Goal: Task Accomplishment & Management: Use online tool/utility

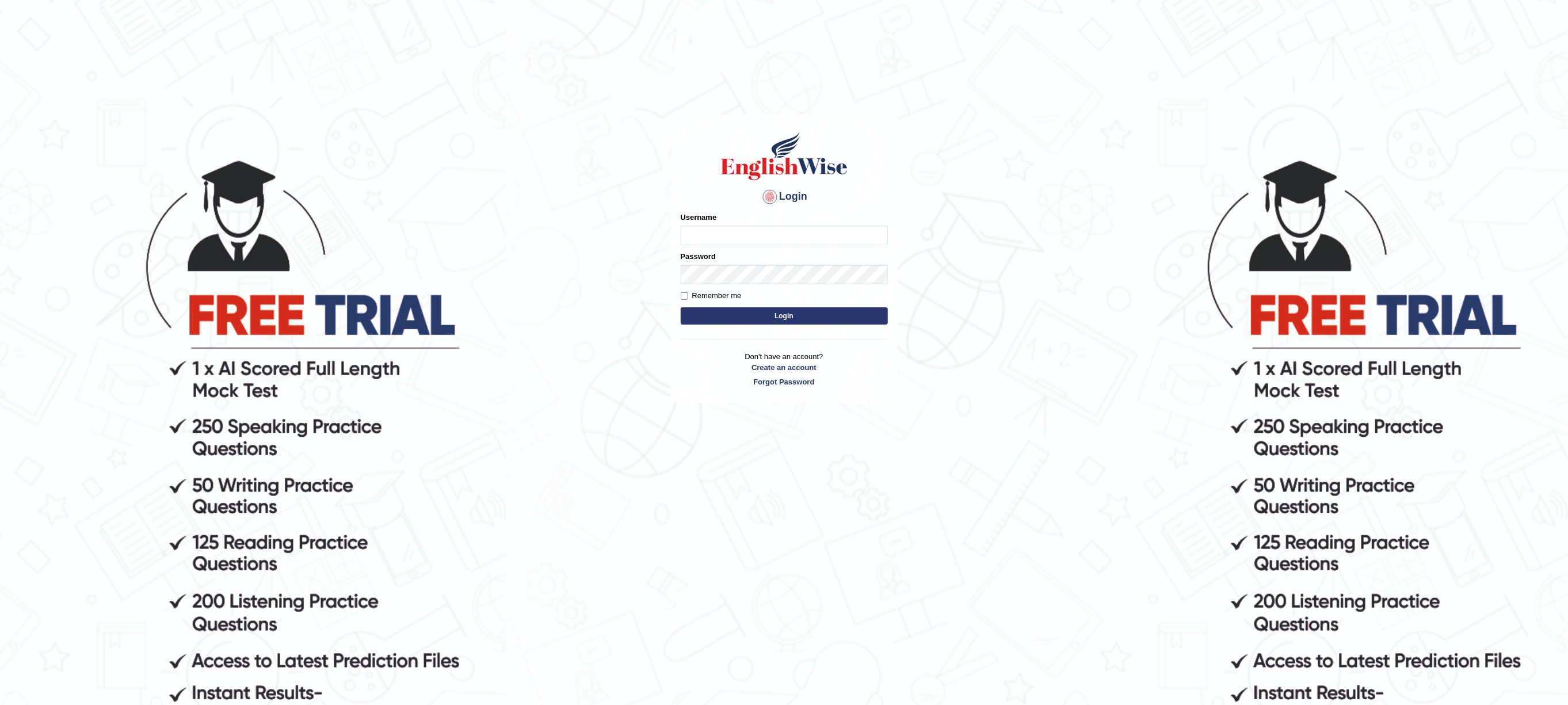
type input "mmr25"
click at [730, 313] on button "Login" at bounding box center [784, 316] width 207 height 17
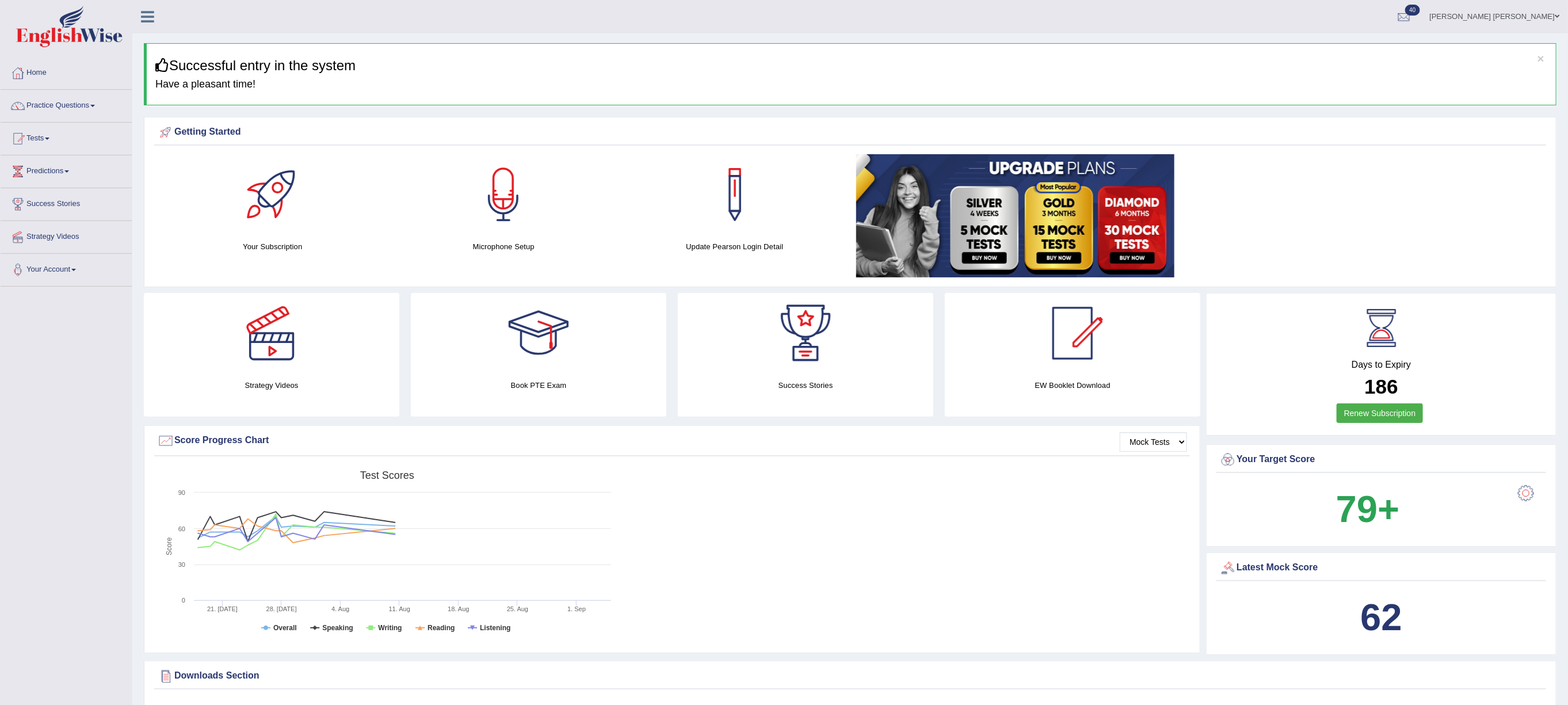
click at [45, 142] on link "Tests" at bounding box center [66, 137] width 131 height 29
click at [41, 188] on link "Take Mock Test" at bounding box center [74, 186] width 107 height 21
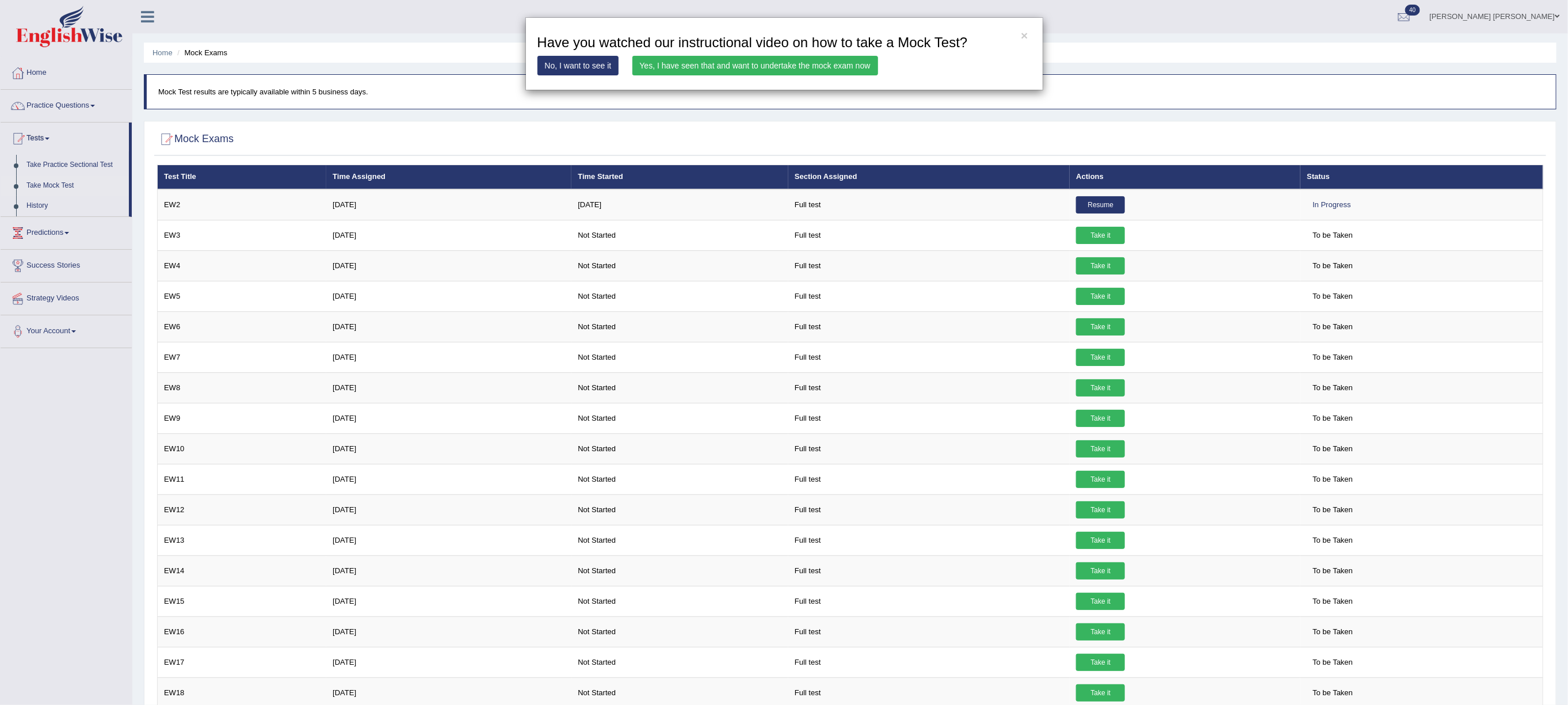
click at [756, 71] on link "Yes, I have seen that and want to undertake the mock exam now" at bounding box center [755, 65] width 246 height 20
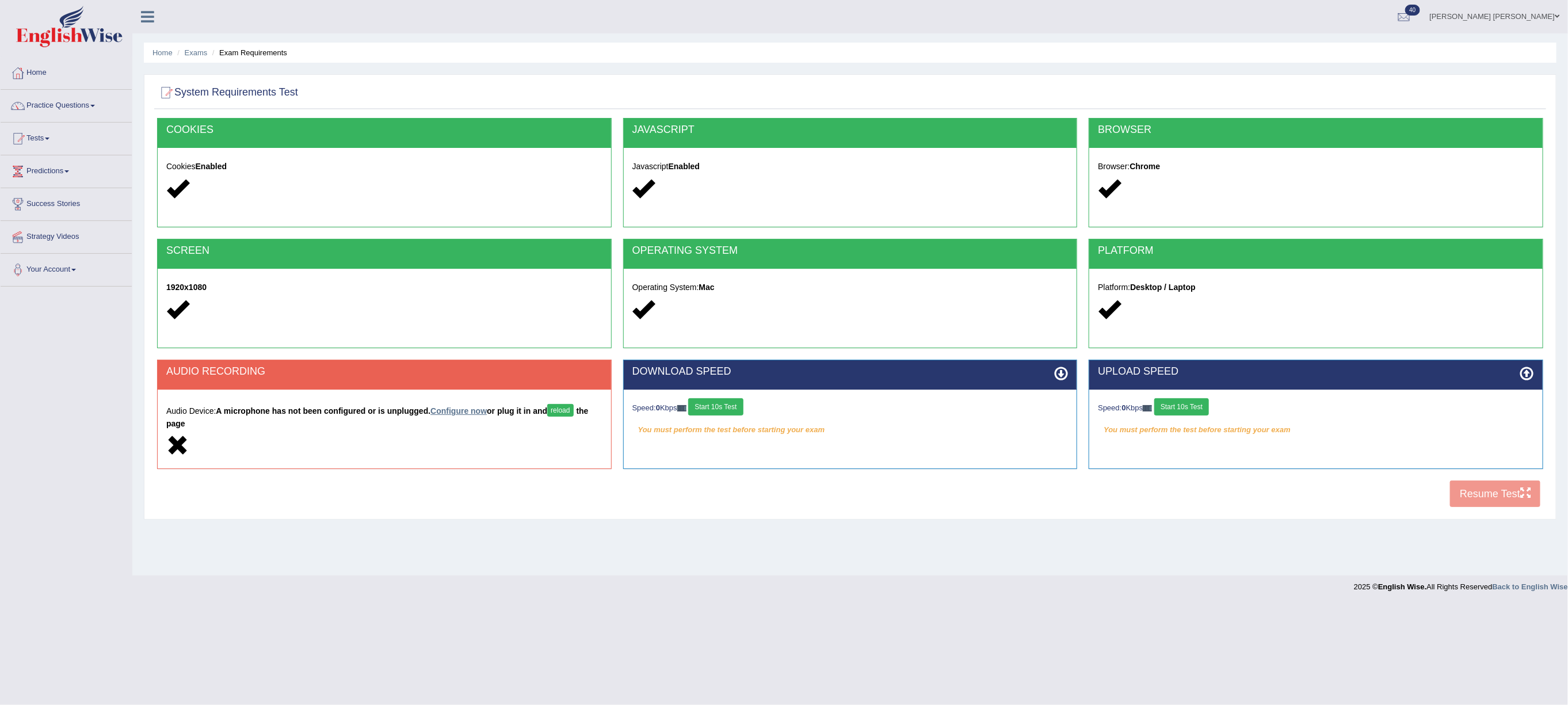
click at [473, 413] on link "Configure now" at bounding box center [458, 411] width 56 height 9
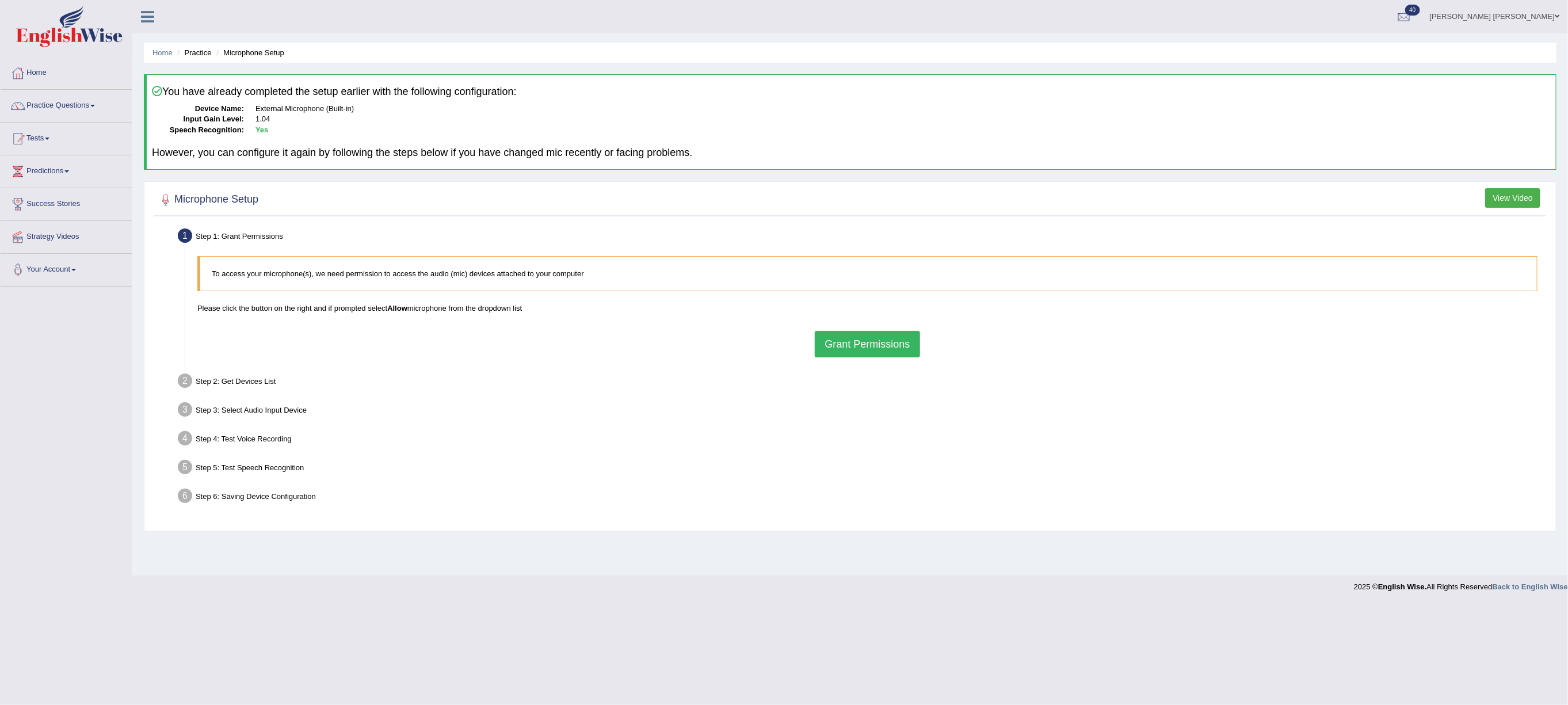
click at [867, 348] on button "Grant Permissions" at bounding box center [867, 343] width 104 height 26
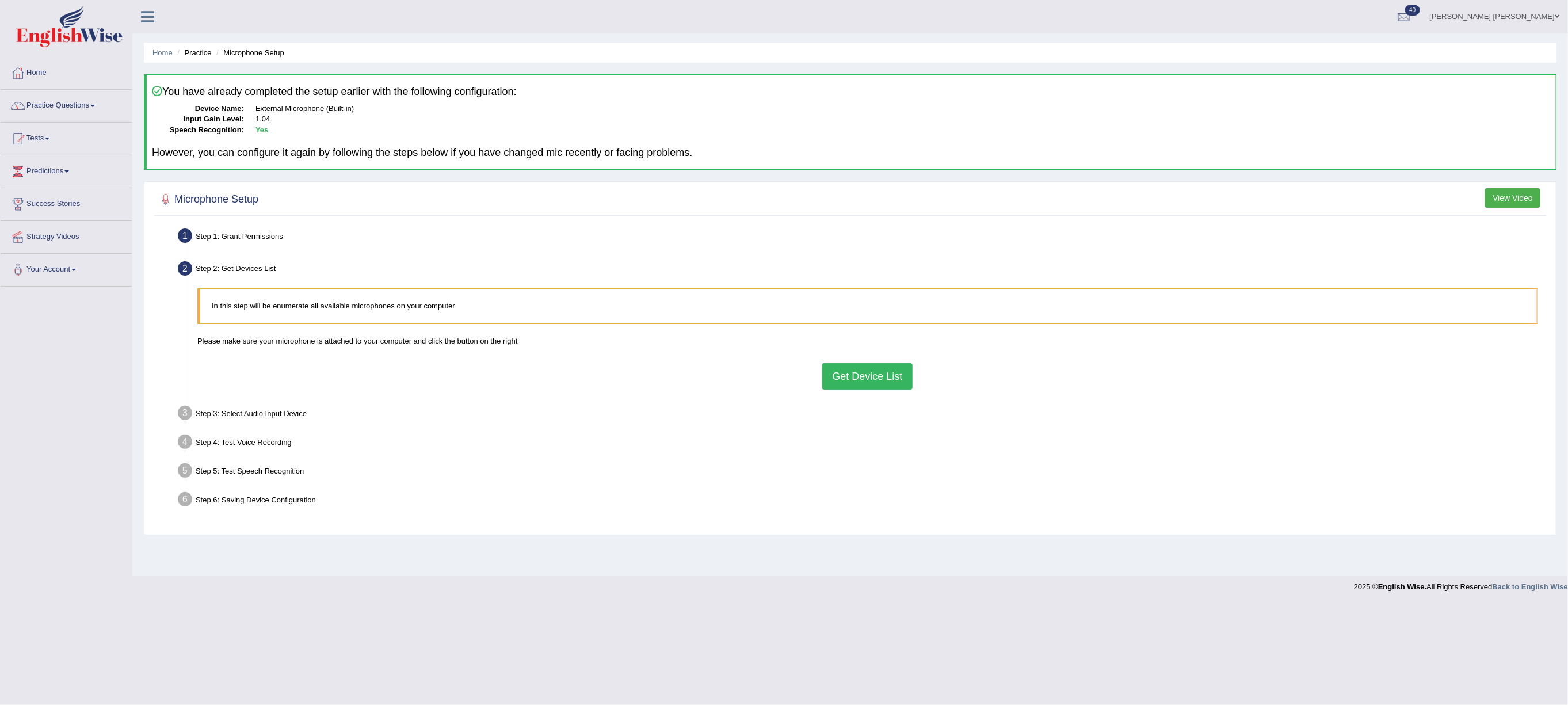
click at [867, 376] on button "Get Device List" at bounding box center [868, 376] width 90 height 26
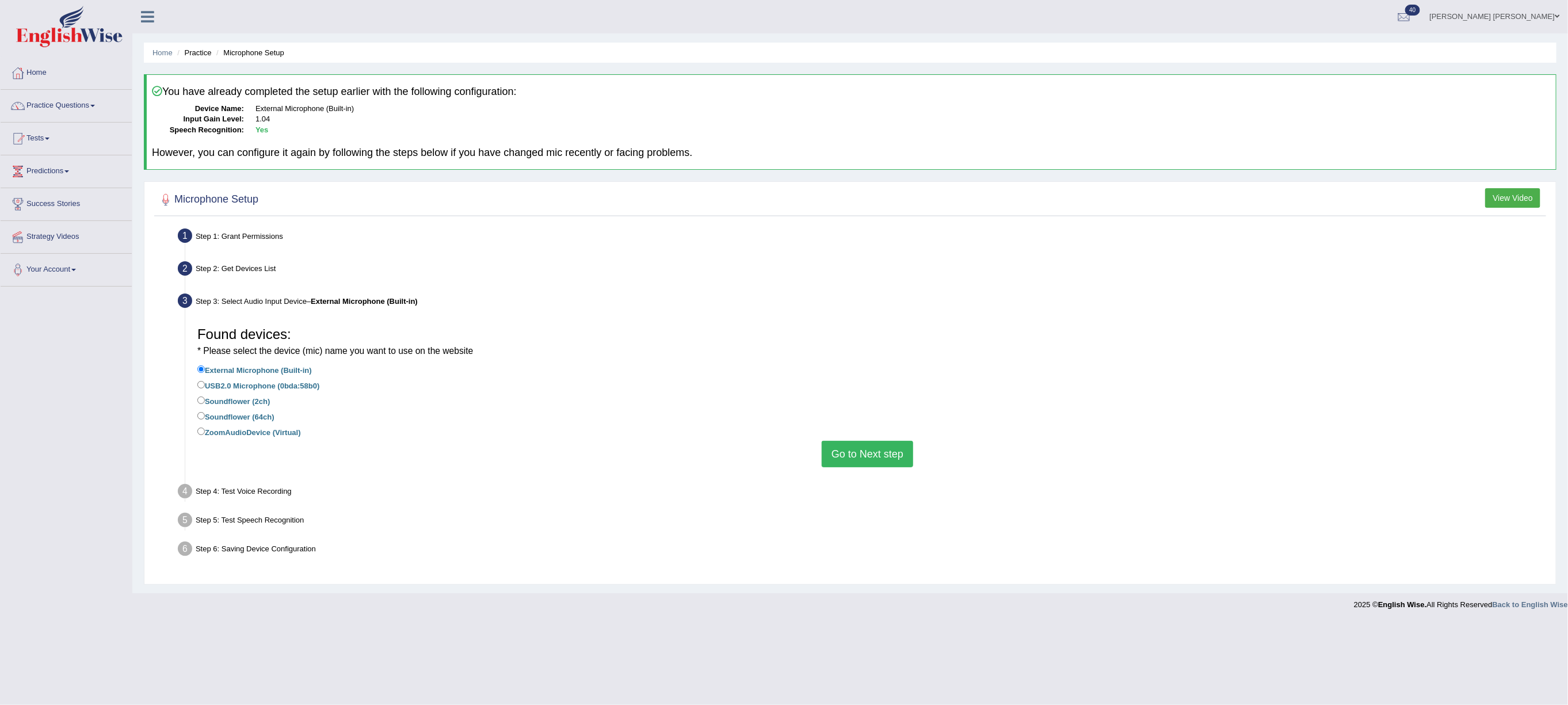
click at [882, 464] on button "Go to Next step" at bounding box center [868, 454] width 92 height 26
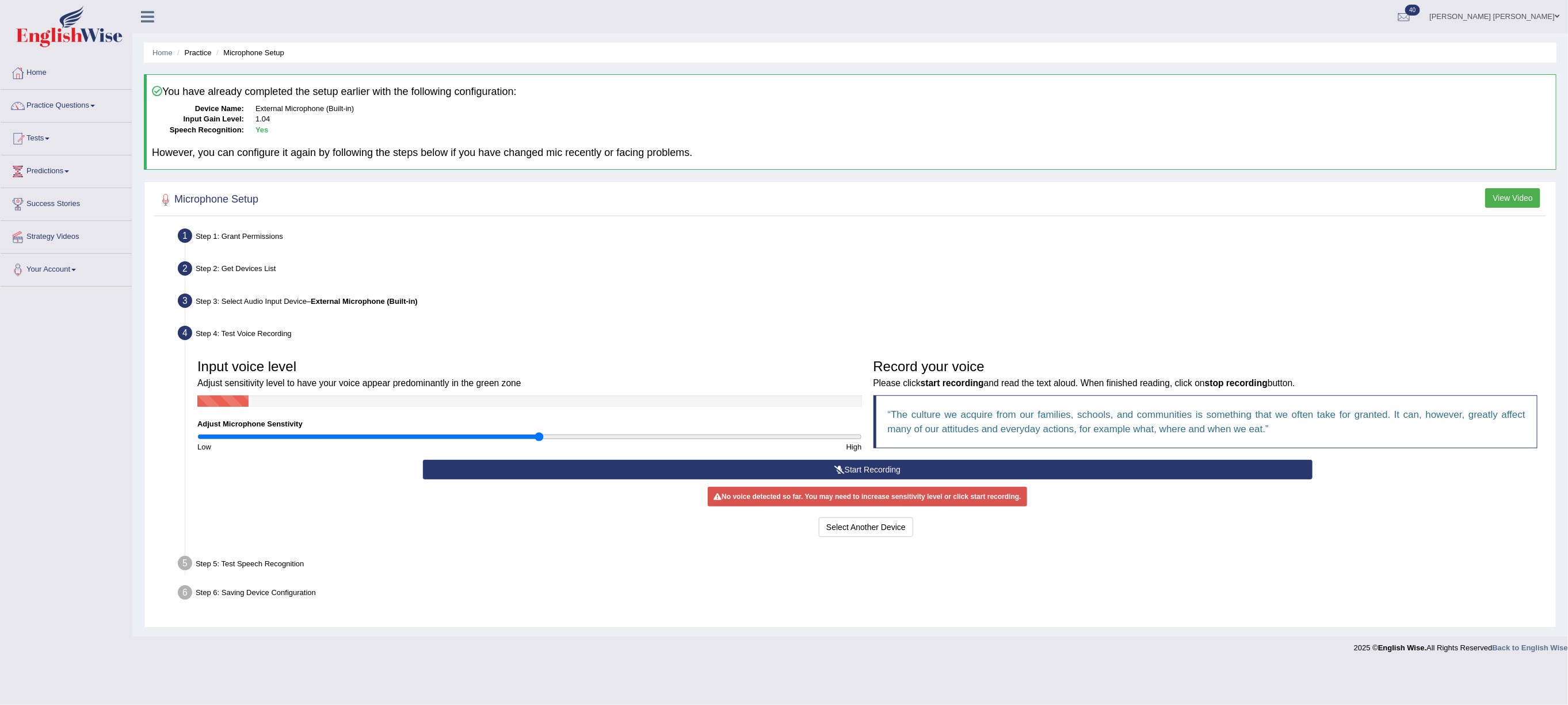
click at [709, 466] on button "Start Recording" at bounding box center [868, 470] width 890 height 20
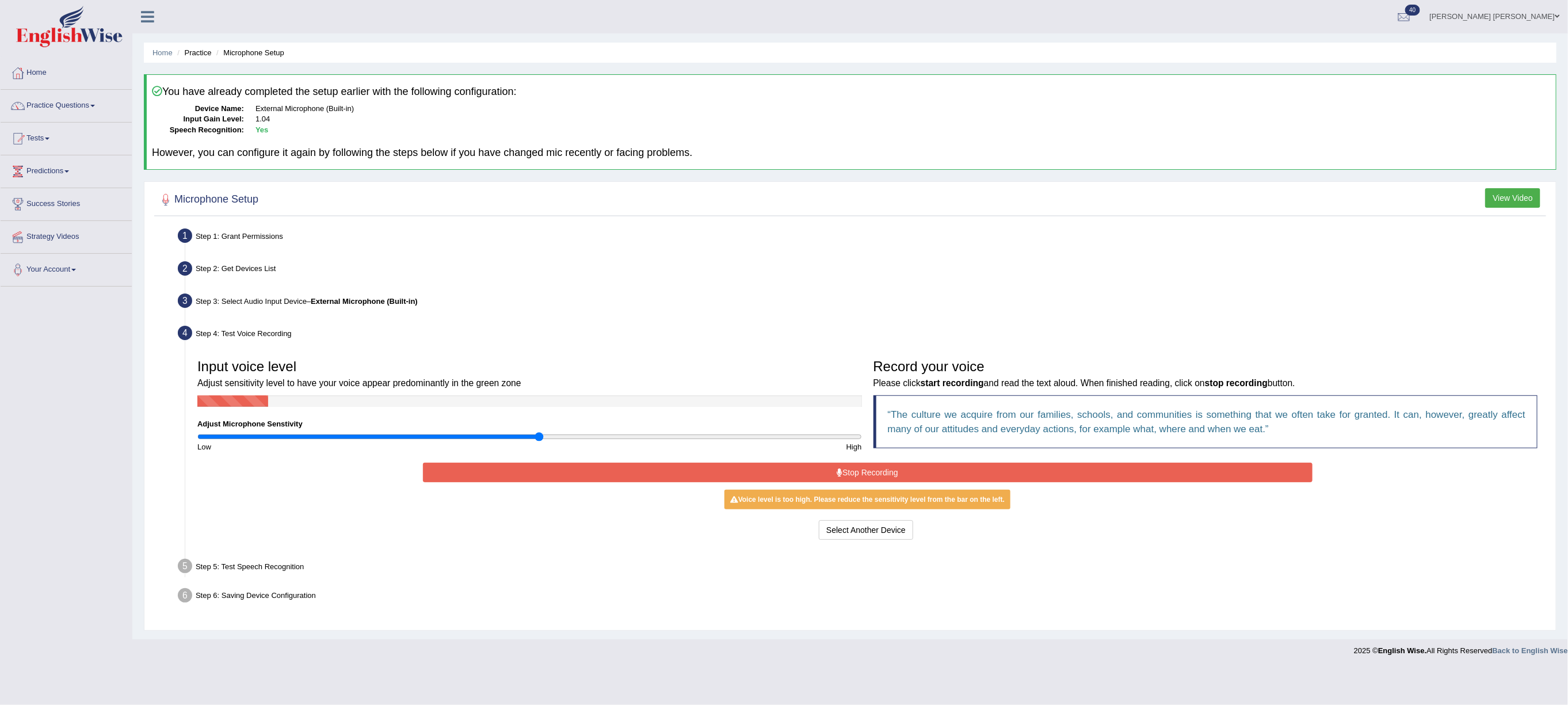
click at [736, 466] on button "Stop Recording" at bounding box center [868, 473] width 890 height 20
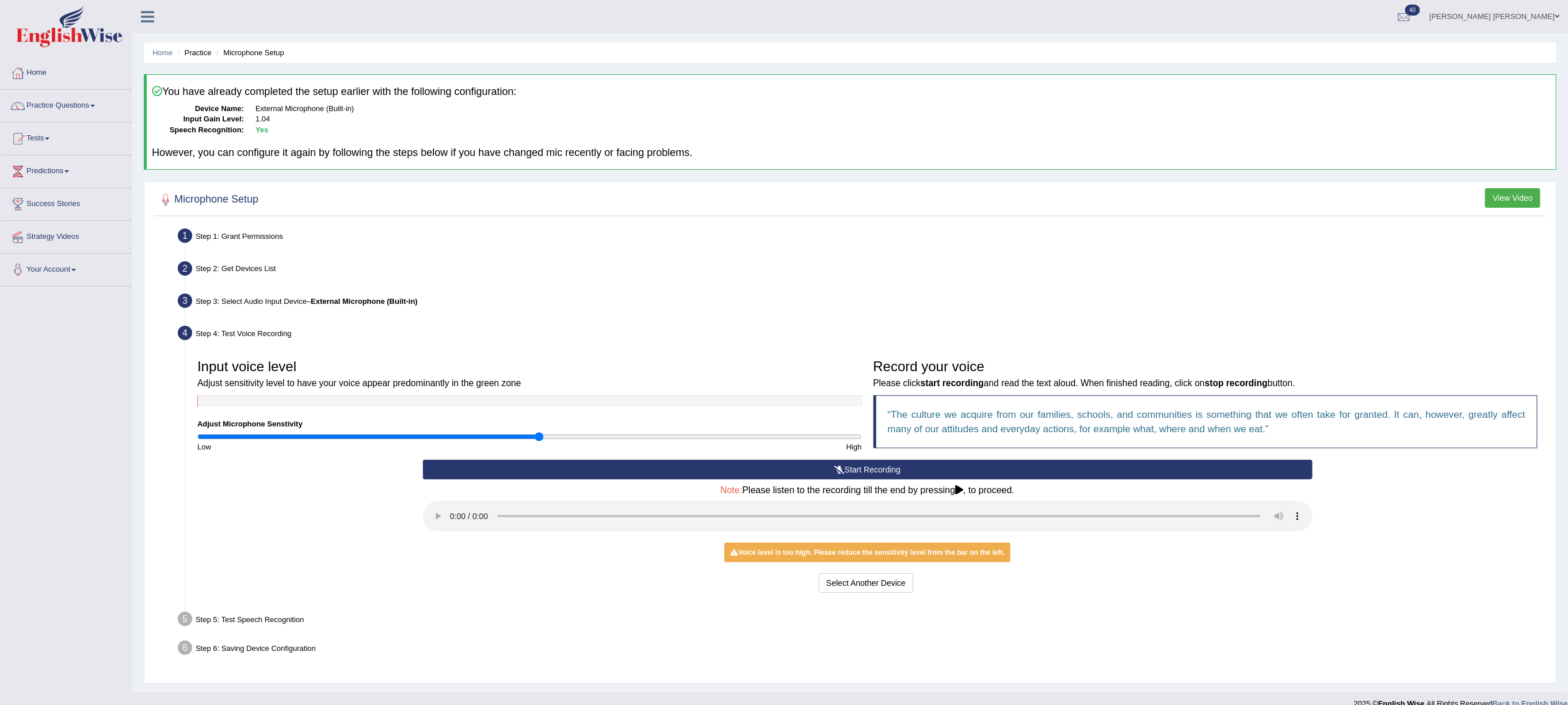
click at [786, 477] on button "Start Recording" at bounding box center [868, 470] width 890 height 20
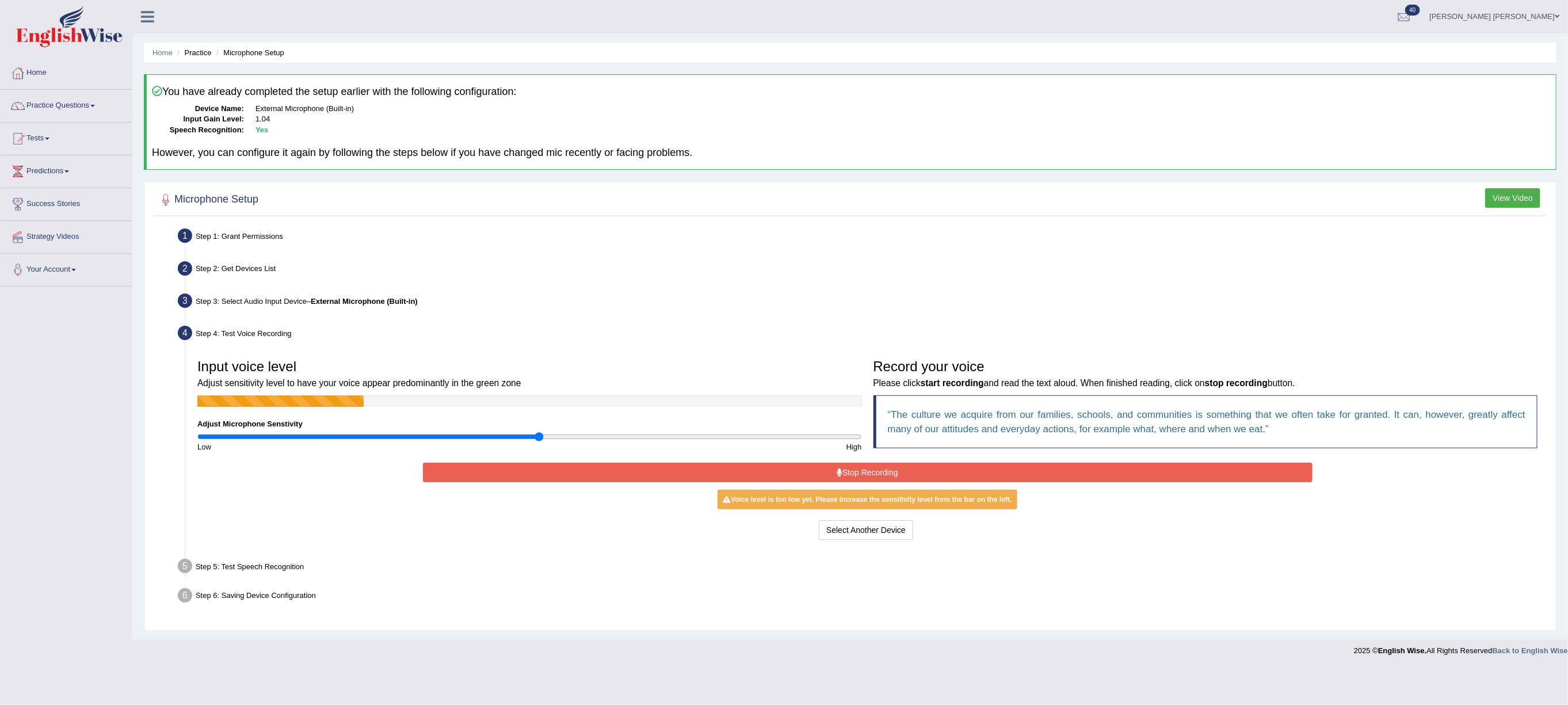
click at [786, 477] on button "Stop Recording" at bounding box center [868, 473] width 890 height 20
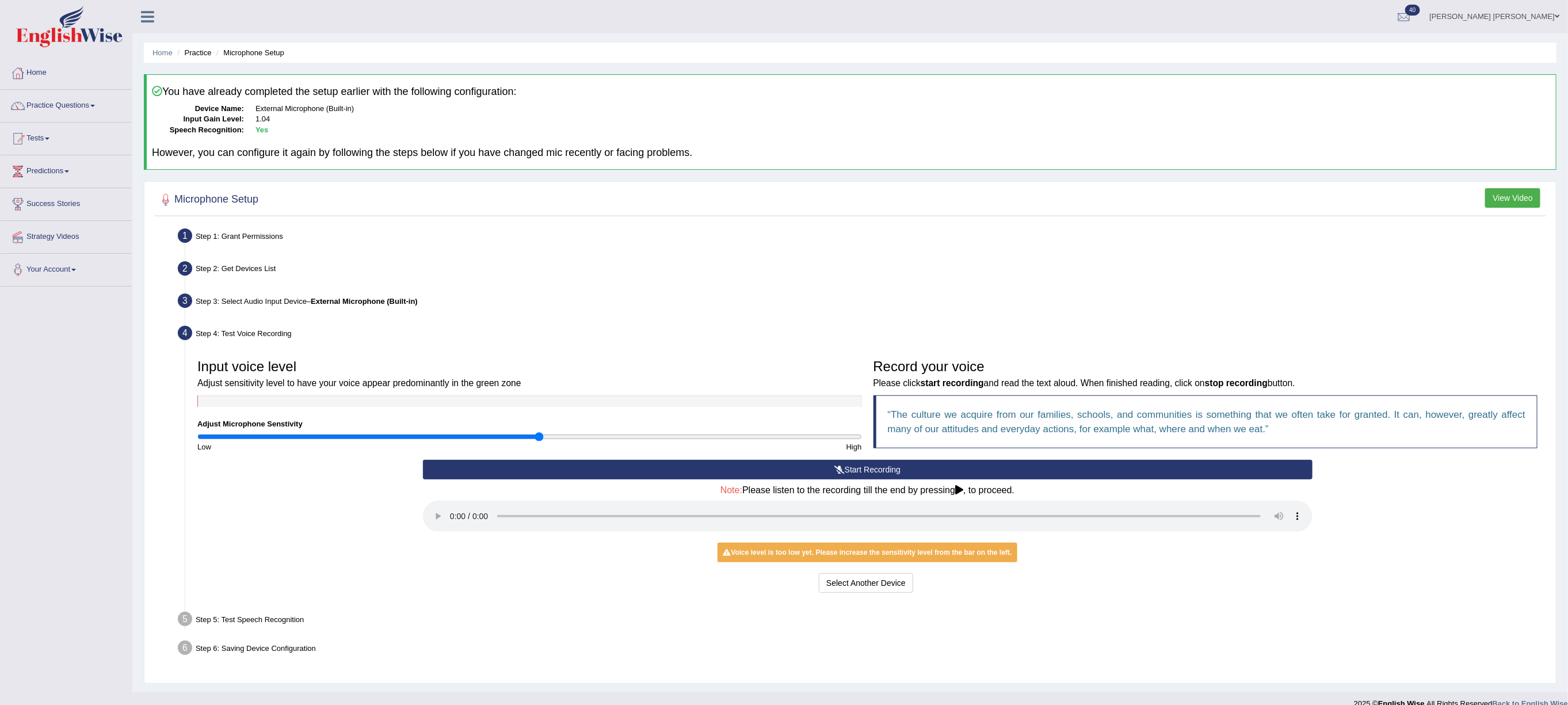
click at [786, 477] on button "Start Recording" at bounding box center [868, 470] width 890 height 20
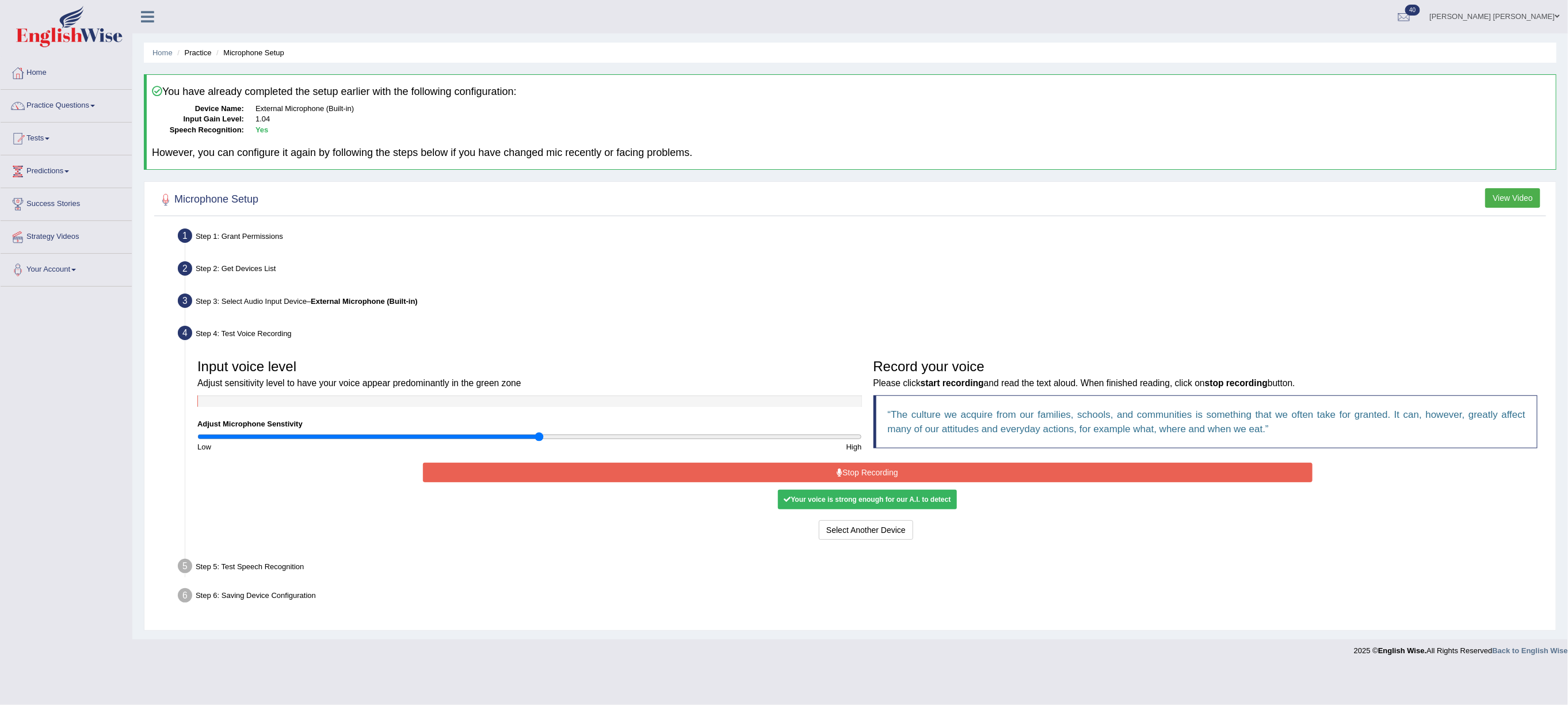
click at [853, 478] on button "Stop Recording" at bounding box center [868, 473] width 890 height 20
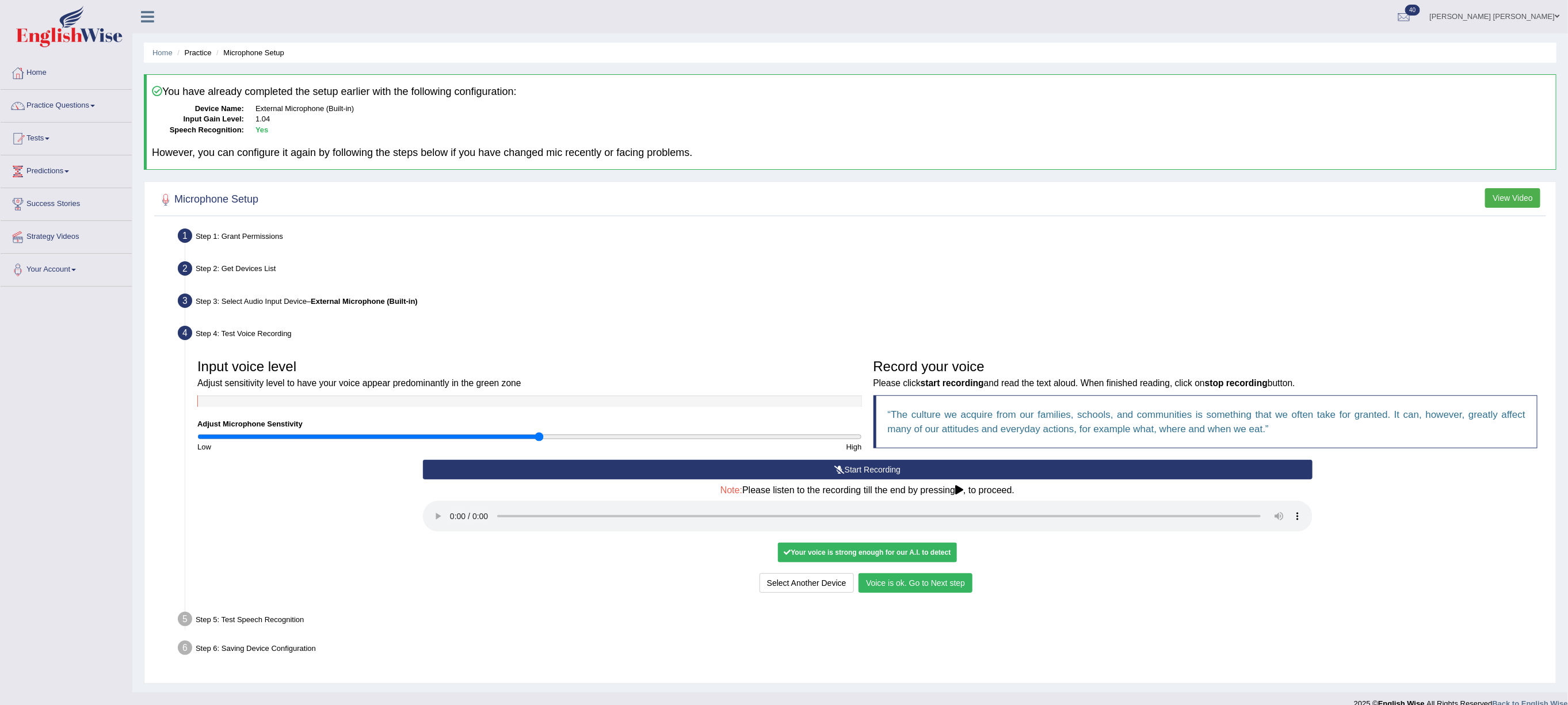
click at [919, 584] on button "Voice is ok. Go to Next step" at bounding box center [916, 583] width 114 height 20
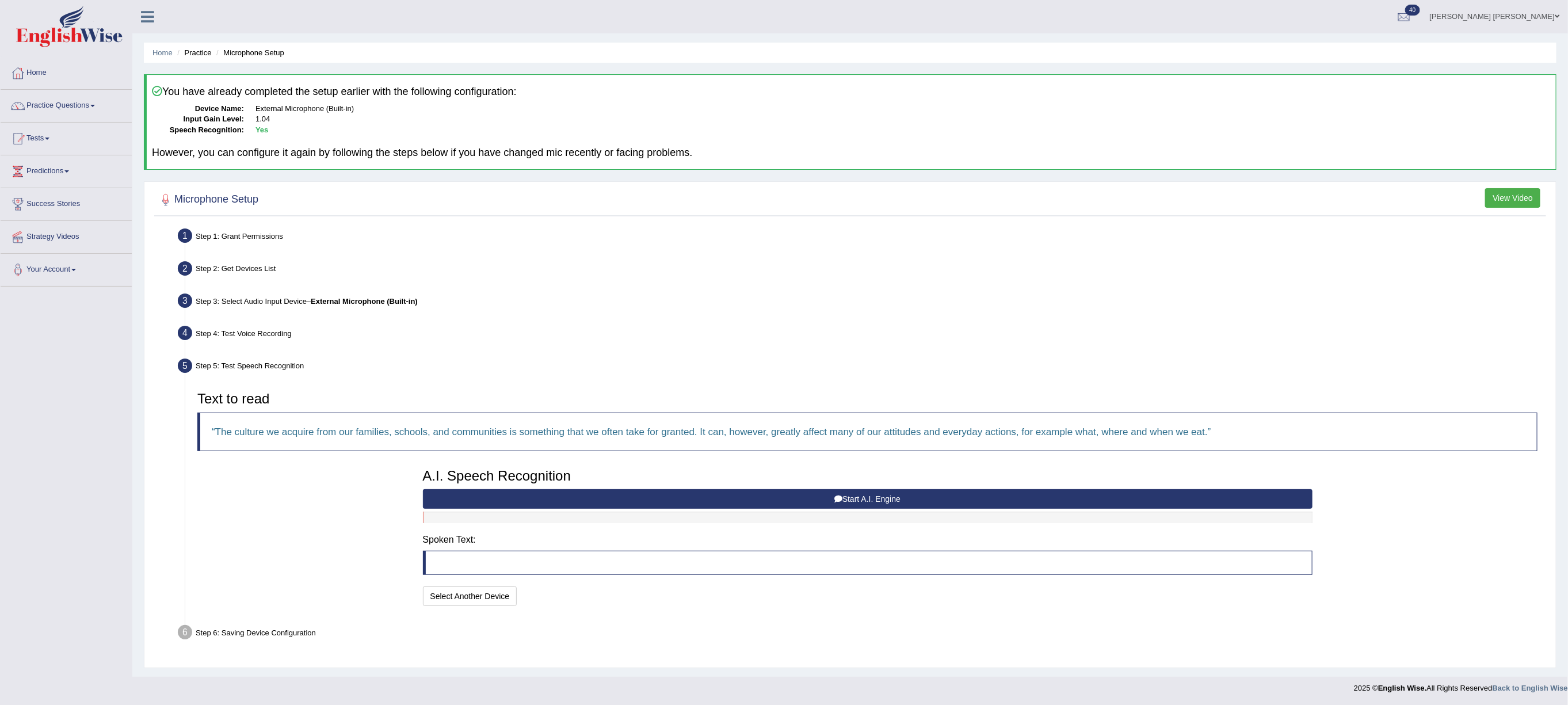
click at [679, 494] on button "Start A.I. Engine" at bounding box center [868, 499] width 890 height 20
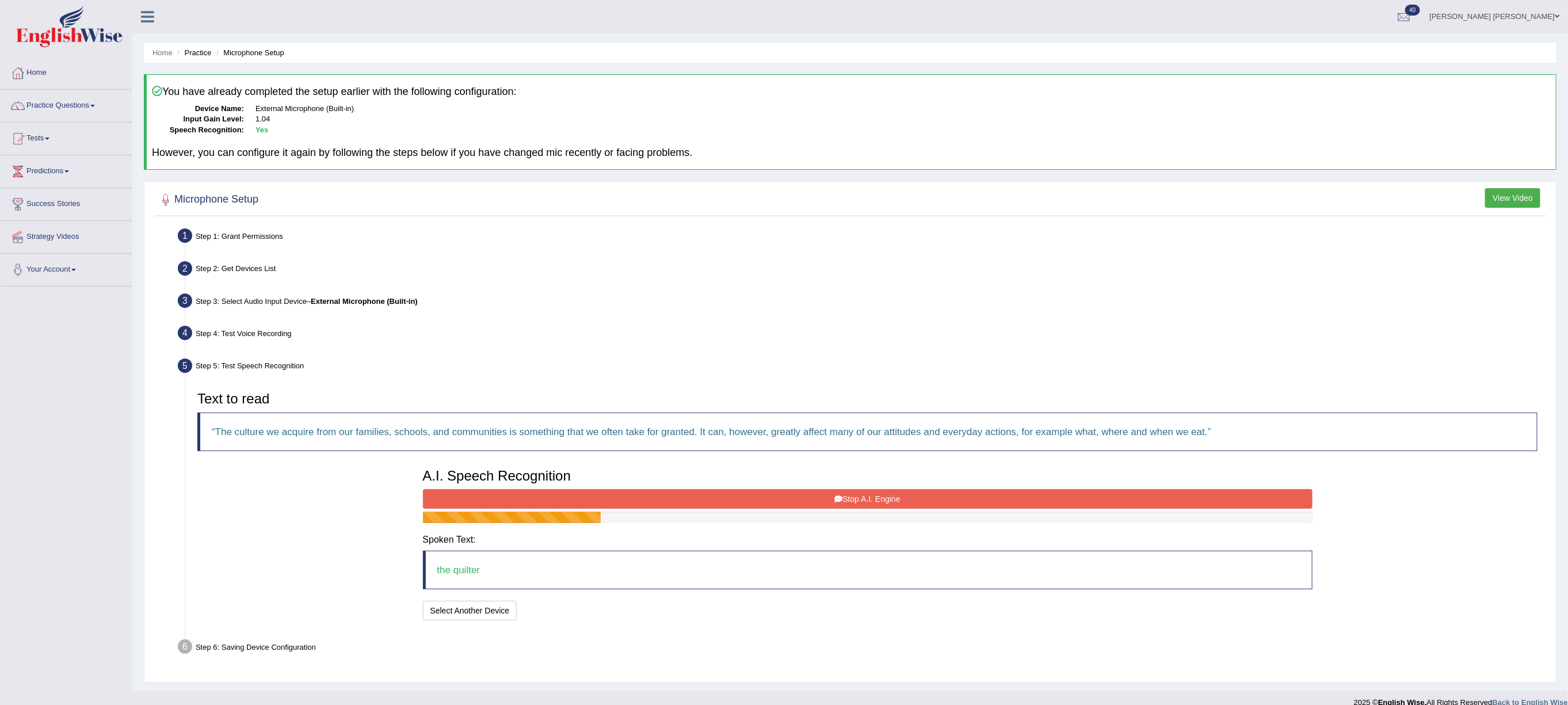
click at [679, 494] on button "Stop A.I. Engine" at bounding box center [868, 499] width 890 height 20
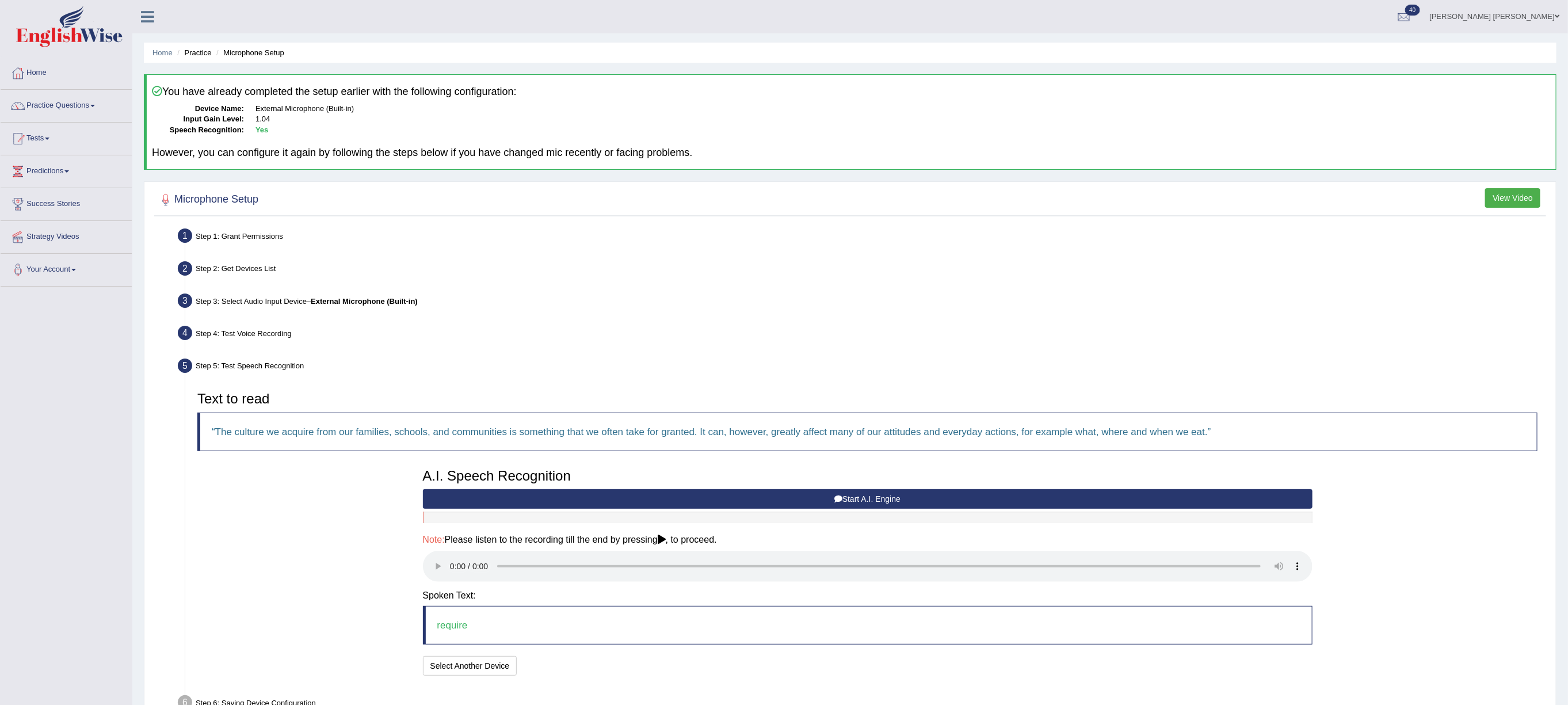
scroll to position [11, 0]
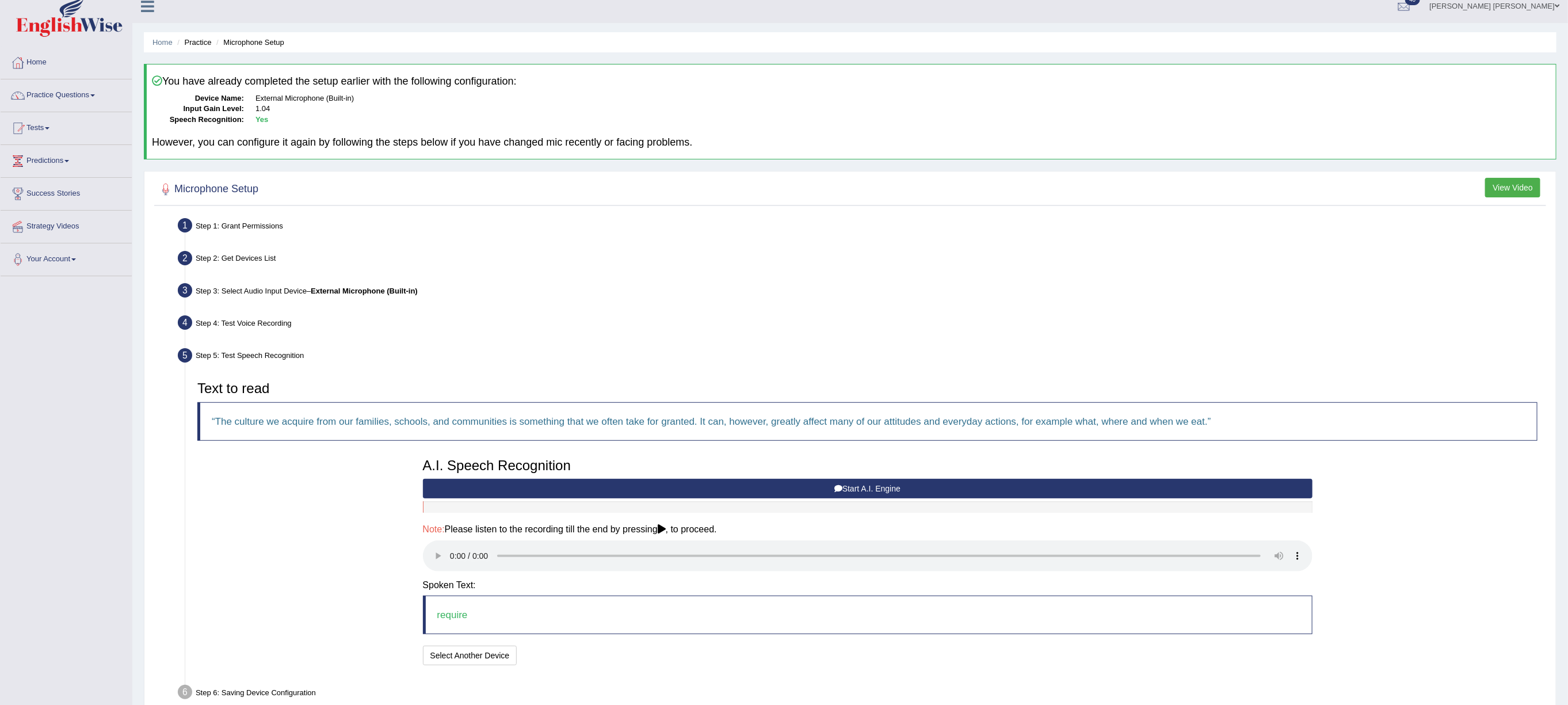
click at [824, 487] on button "Start A.I. Engine" at bounding box center [868, 489] width 890 height 20
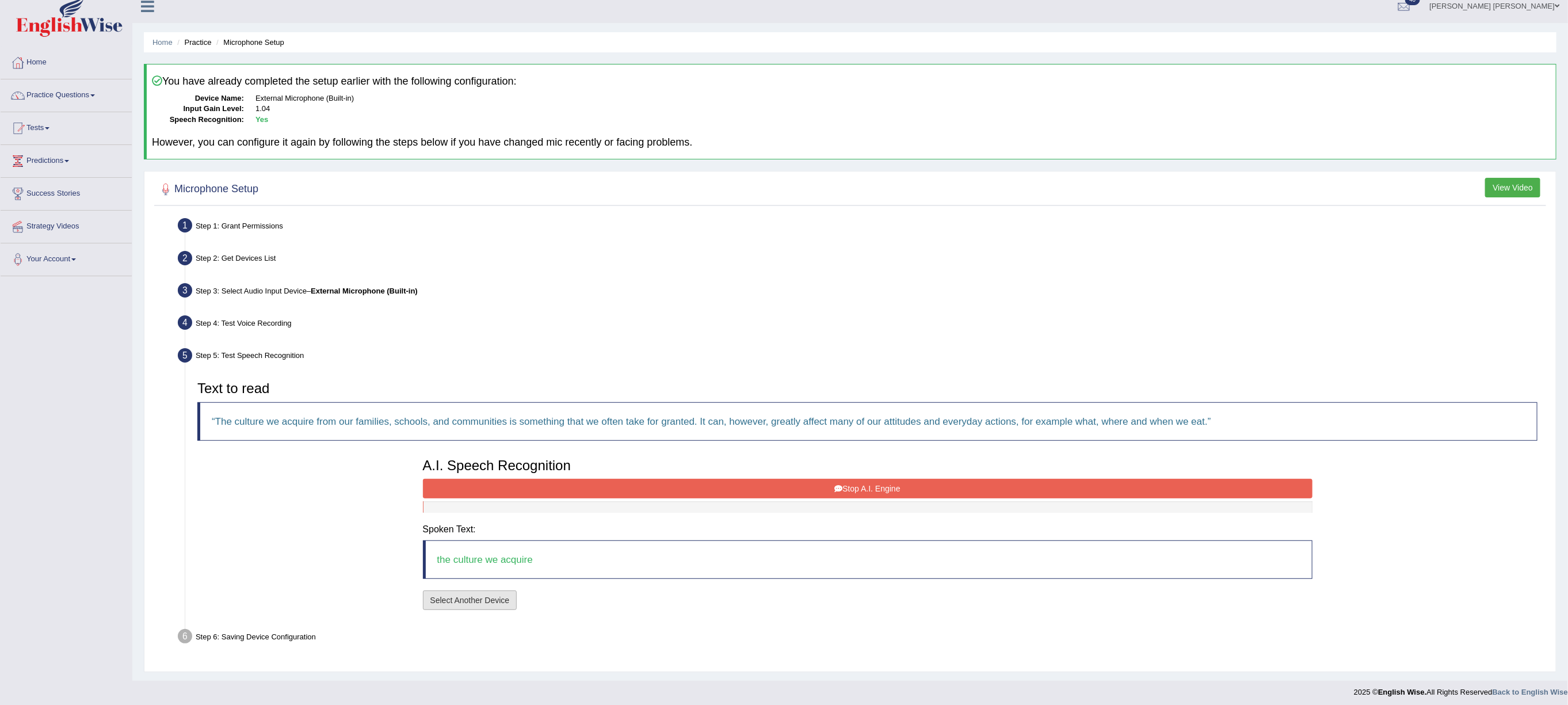
drag, startPoint x: 478, startPoint y: 601, endPoint x: 756, endPoint y: 498, distance: 296.5
click at [733, 510] on div "A.I. Speech Recognition Start A.I. Engine Stop A.I. Engine Note: Please listen …" at bounding box center [868, 533] width 902 height 161
click at [764, 490] on button "Stop A.I. Engine" at bounding box center [868, 489] width 890 height 20
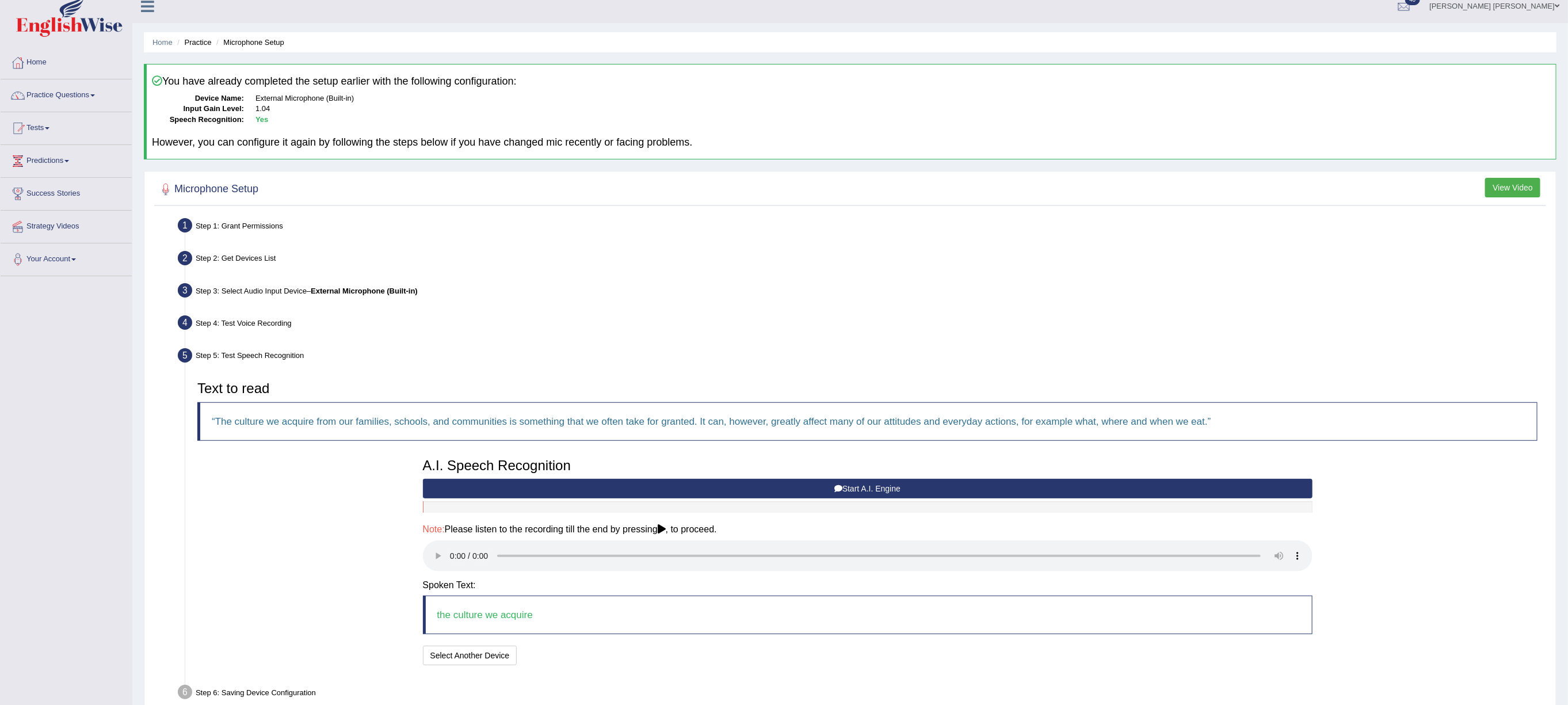
scroll to position [73, 0]
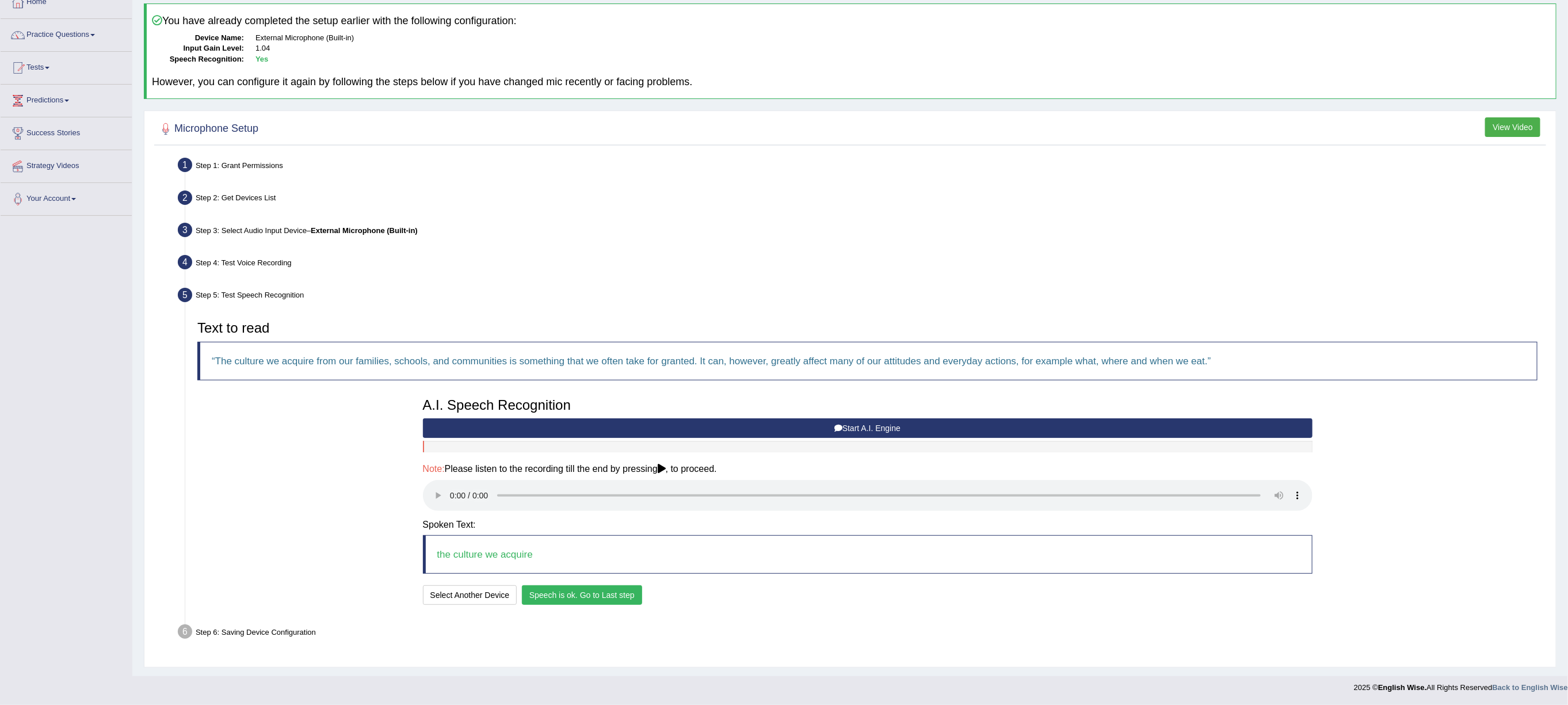
click at [551, 596] on button "Speech is ok. Go to Last step" at bounding box center [582, 595] width 120 height 20
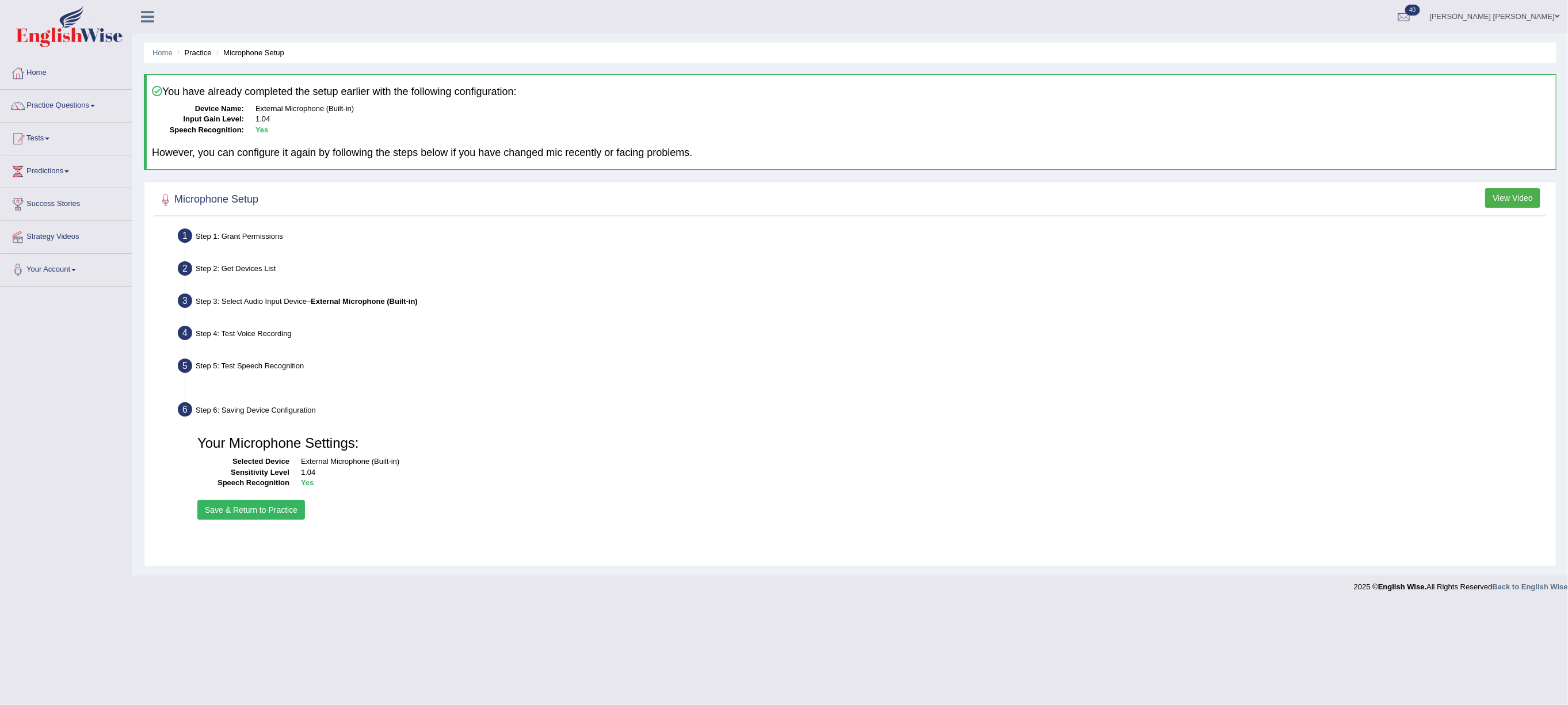
scroll to position [0, 0]
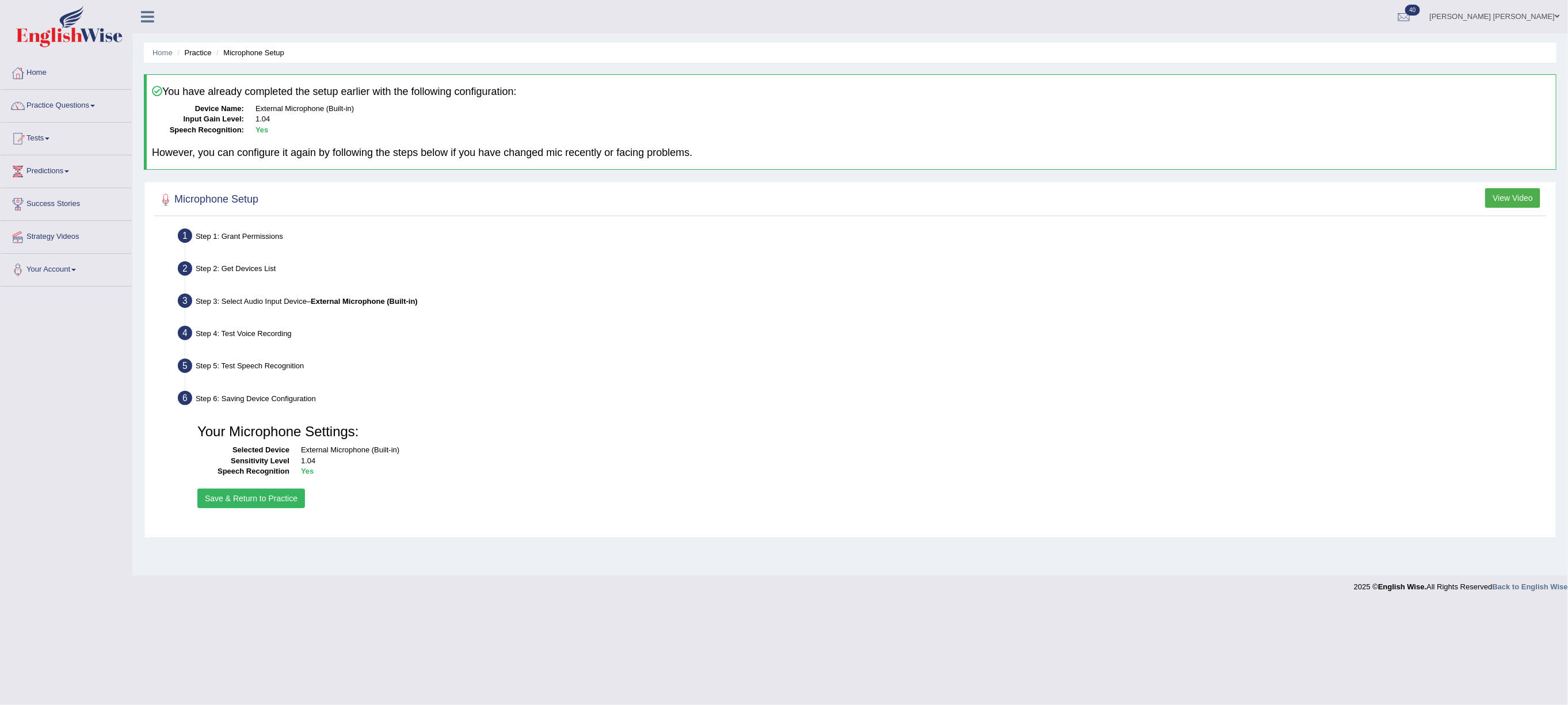
click at [256, 511] on div "Your Microphone Settings: Selected Device External Microphone (Built-in) Sensit…" at bounding box center [867, 464] width 1352 height 104
click at [259, 498] on button "Save & Return to Practice" at bounding box center [251, 498] width 107 height 20
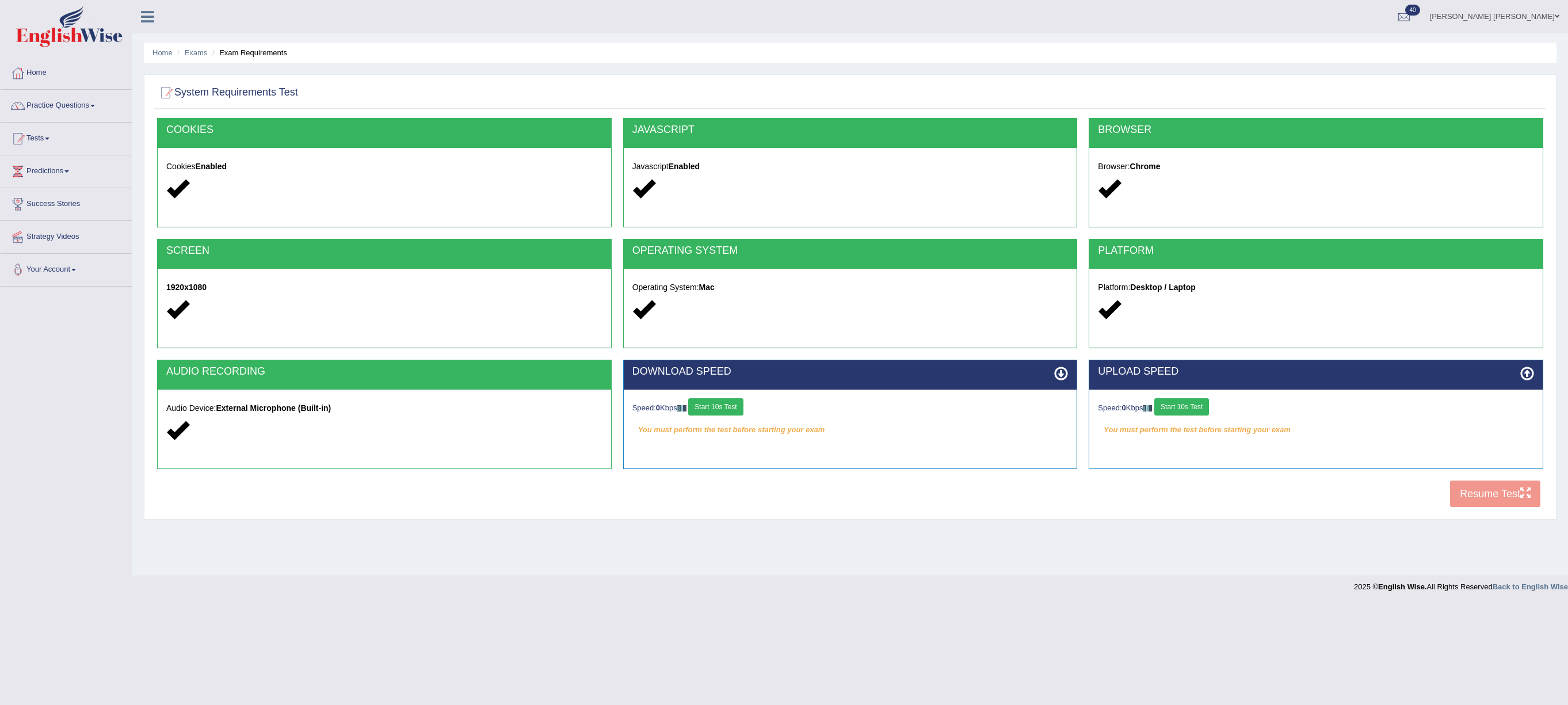
click at [732, 404] on button "Start 10s Test" at bounding box center [715, 407] width 55 height 17
click at [1185, 411] on button "Start 10s Test" at bounding box center [1182, 407] width 55 height 17
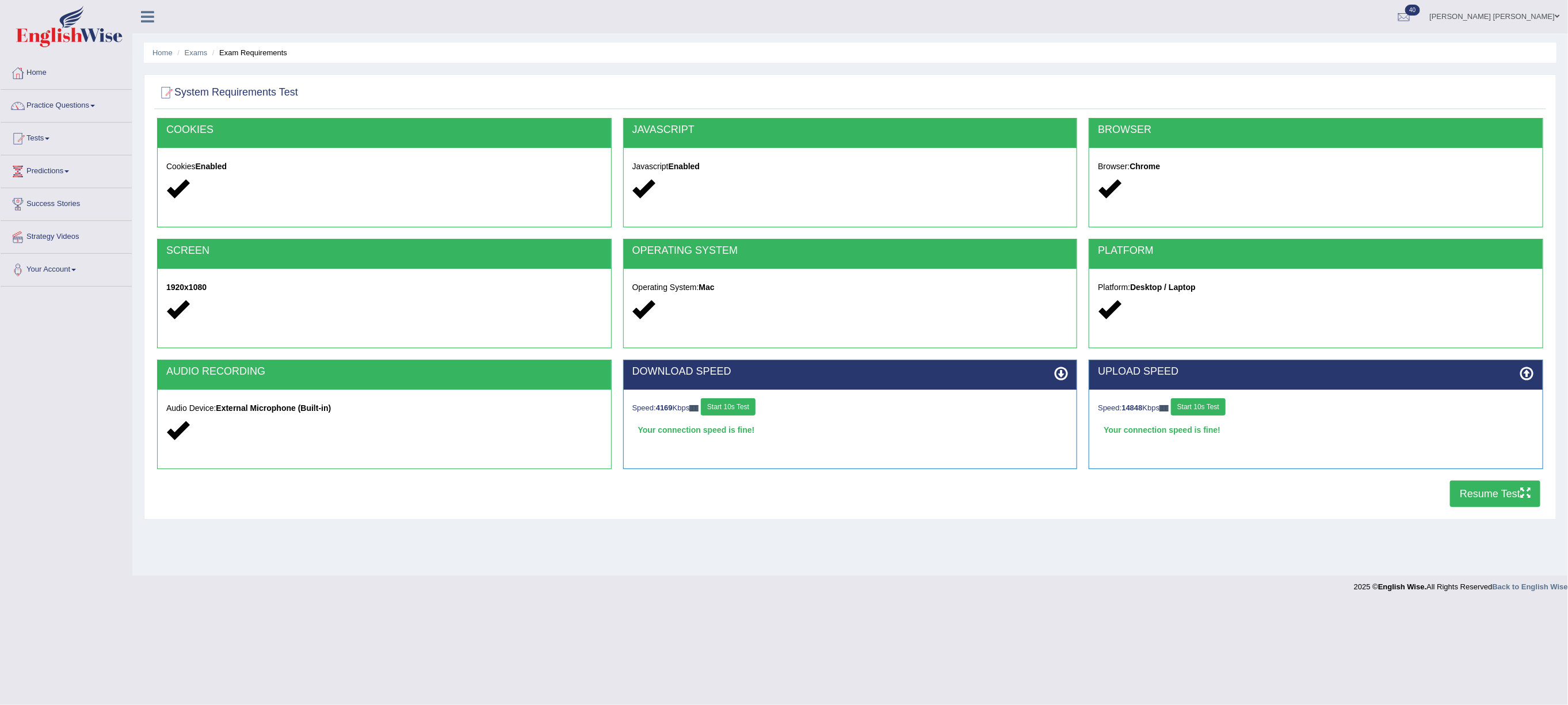
click at [1476, 497] on button "Resume Test" at bounding box center [1495, 494] width 90 height 26
